Goal: Task Accomplishment & Management: Manage account settings

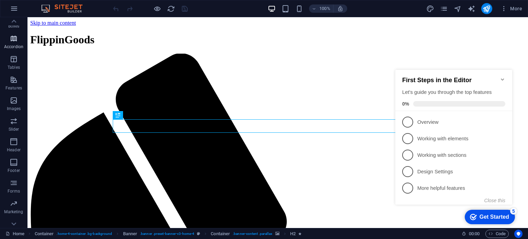
scroll to position [98, 0]
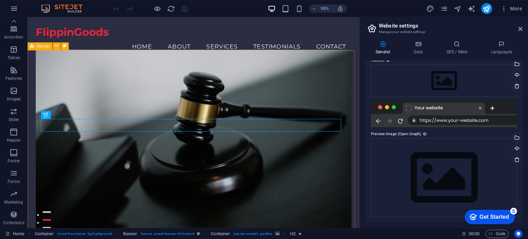
scroll to position [0, 0]
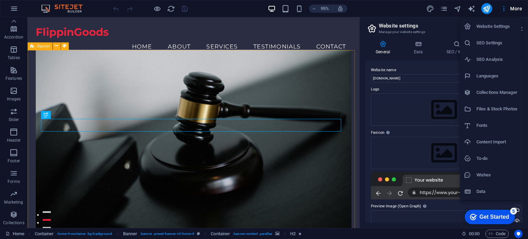
click at [403, 7] on div at bounding box center [264, 119] width 528 height 239
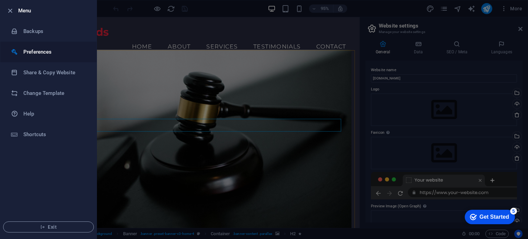
click at [36, 53] on h6 "Preferences" at bounding box center [55, 52] width 64 height 8
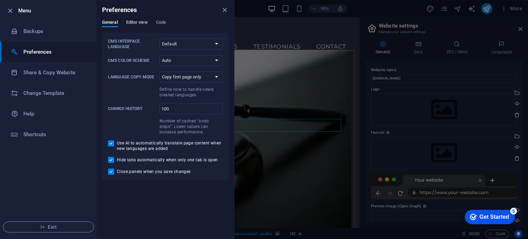
click at [133, 23] on span "Editor view" at bounding box center [137, 23] width 22 height 10
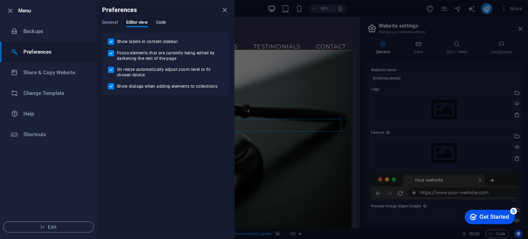
click at [161, 22] on span "Code" at bounding box center [161, 23] width 10 height 10
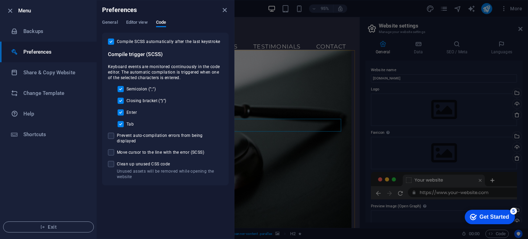
click at [225, 9] on icon "close" at bounding box center [225, 10] width 8 height 8
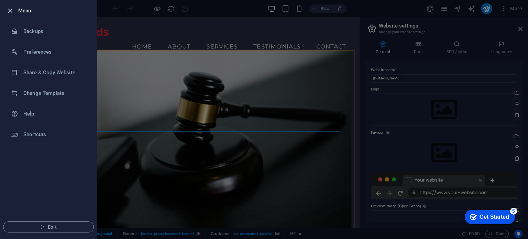
click at [9, 9] on icon "button" at bounding box center [10, 11] width 8 height 8
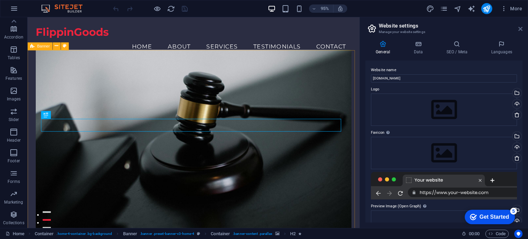
click at [0, 0] on icon at bounding box center [0, 0] width 0 height 0
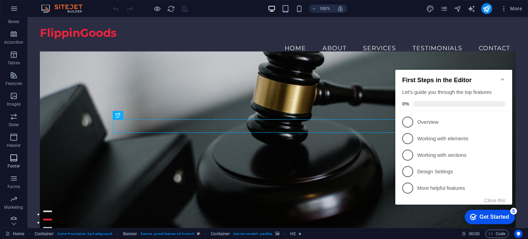
scroll to position [98, 0]
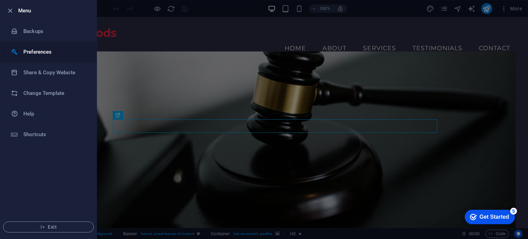
click at [0, 0] on h6 "Preferences" at bounding box center [0, 0] width 0 height 0
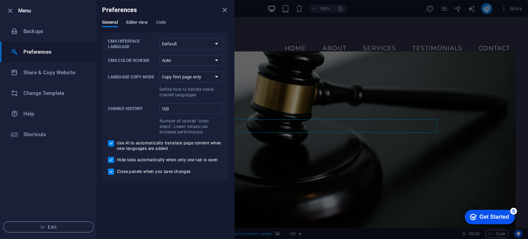
click at [0, 0] on span "Editor view" at bounding box center [0, 0] width 0 height 0
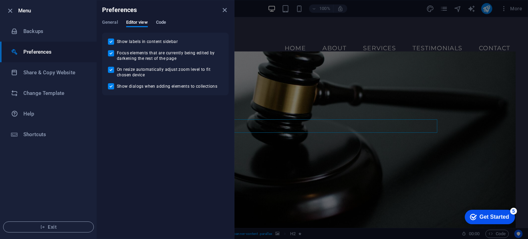
click at [161, 24] on span "Code" at bounding box center [161, 23] width 10 height 10
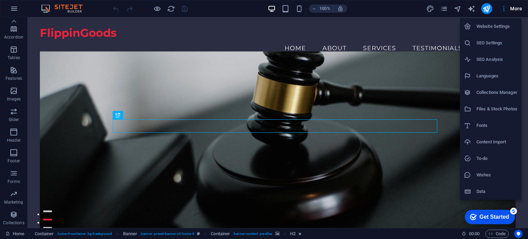
click at [503, 24] on h6 "Website Settings" at bounding box center [496, 26] width 41 height 8
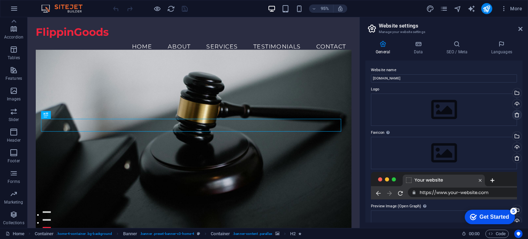
click at [515, 116] on icon at bounding box center [516, 114] width 5 height 5
click at [517, 158] on icon at bounding box center [516, 157] width 5 height 5
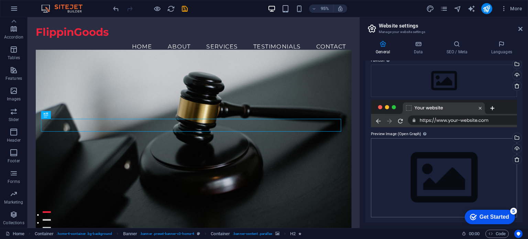
scroll to position [0, 0]
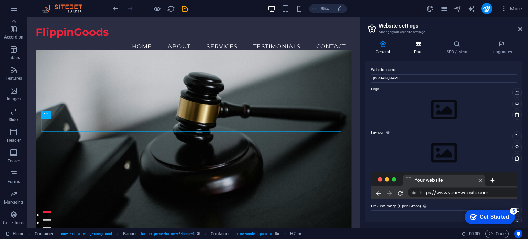
click at [418, 47] on icon at bounding box center [418, 44] width 30 height 7
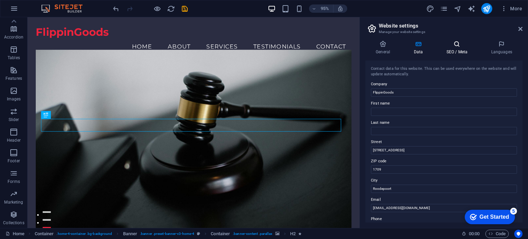
click at [455, 49] on h4 "SEO / Meta" at bounding box center [458, 48] width 45 height 14
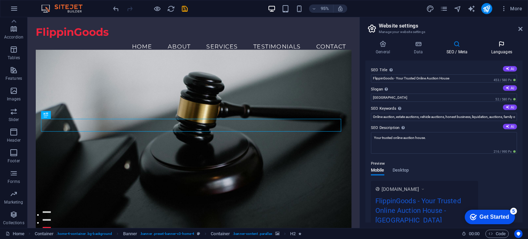
click at [501, 43] on icon at bounding box center [501, 44] width 42 height 7
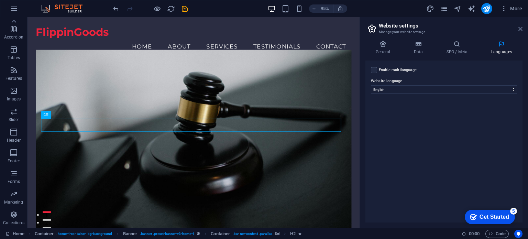
click at [521, 27] on icon at bounding box center [520, 28] width 4 height 5
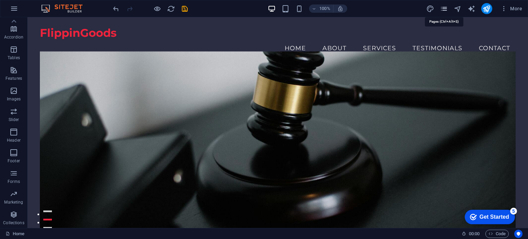
click at [0, 0] on icon "pages" at bounding box center [0, 0] width 0 height 0
click at [430, 9] on icon "design" at bounding box center [430, 9] width 8 height 8
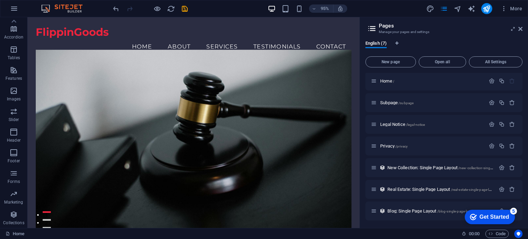
scroll to position [2, 0]
click at [500, 60] on span "All Settings" at bounding box center [495, 62] width 47 height 4
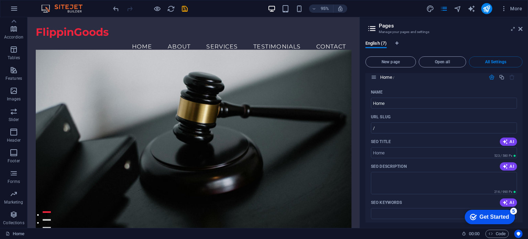
scroll to position [0, 0]
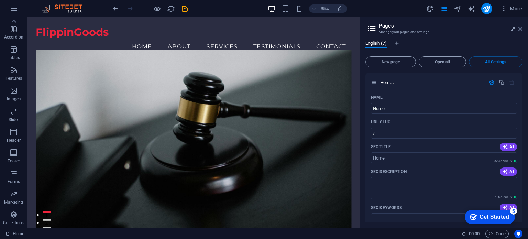
click at [522, 29] on icon at bounding box center [520, 28] width 4 height 5
